Goal: Go to known website: Go to known website

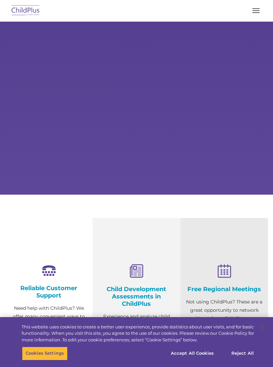
select select "MEDIUM"
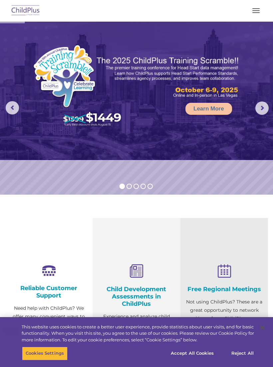
click at [254, 15] on button "button" at bounding box center [256, 10] width 14 height 11
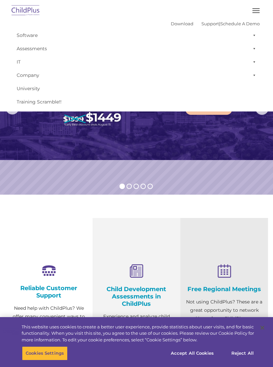
click at [79, 239] on div "Reliable Customer Support Need help with ChildPlus? We offer many convenient wa…" at bounding box center [49, 320] width 88 height 204
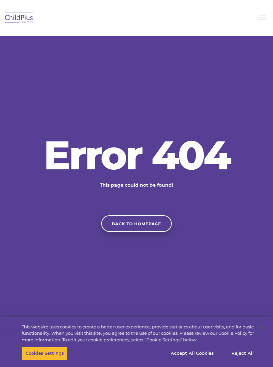
click at [147, 232] on link "Back to homepage" at bounding box center [136, 223] width 71 height 17
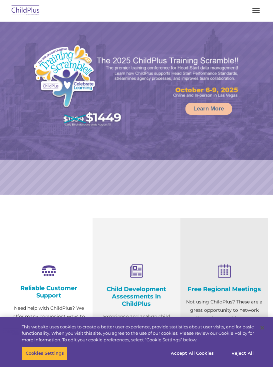
select select "MEDIUM"
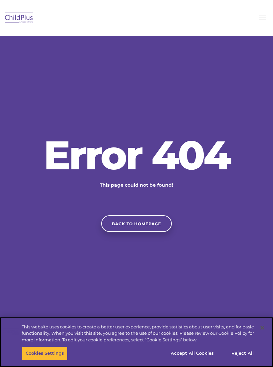
click at [202, 350] on button "Accept All Cookies" at bounding box center [192, 354] width 50 height 14
